Goal: Transaction & Acquisition: Purchase product/service

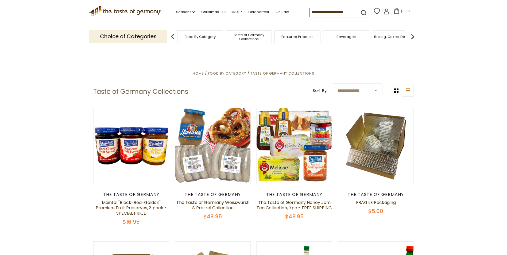
click at [243, 37] on span "Taste of Germany Collections" at bounding box center [248, 37] width 43 height 8
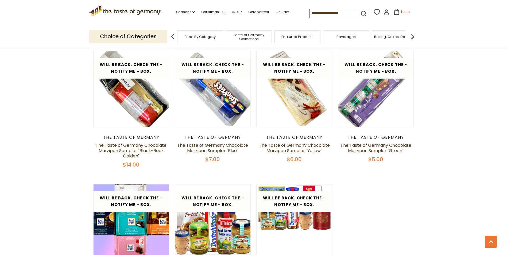
scroll to position [962, 0]
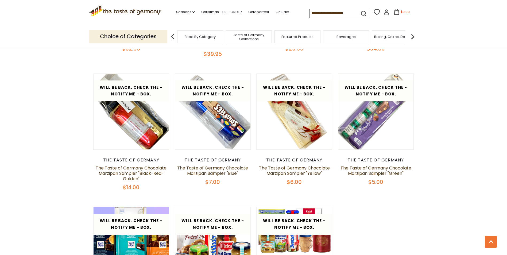
click at [414, 37] on img at bounding box center [412, 36] width 11 height 11
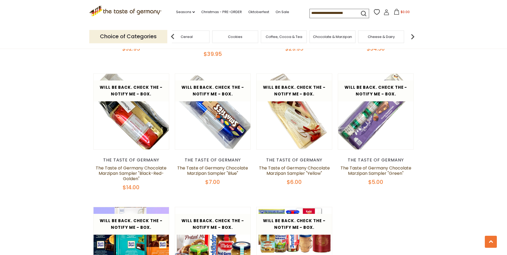
click at [414, 37] on img at bounding box center [412, 36] width 11 height 11
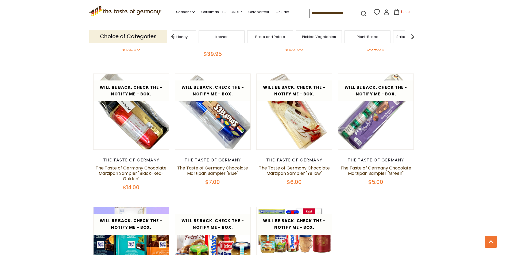
click at [414, 37] on img at bounding box center [412, 36] width 11 height 11
click at [303, 39] on div "Sausages" at bounding box center [301, 36] width 46 height 13
click at [302, 38] on span "Sausages" at bounding box center [301, 37] width 18 height 4
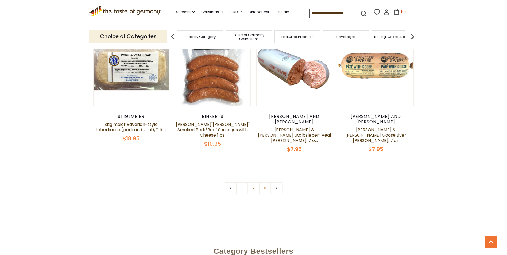
scroll to position [1309, 0]
